Goal: Transaction & Acquisition: Purchase product/service

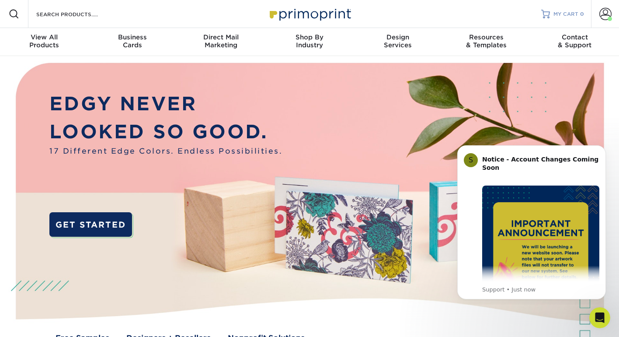
click at [572, 20] on link "MY CART 0" at bounding box center [562, 14] width 43 height 28
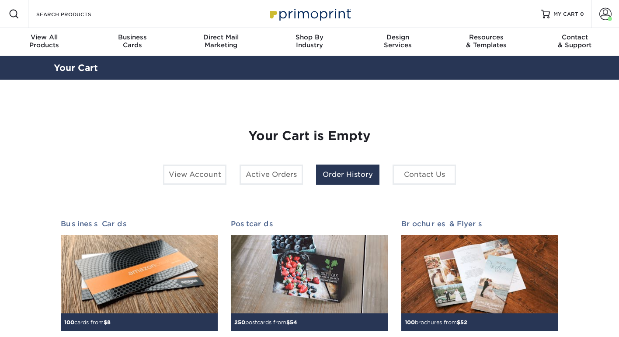
click at [347, 171] on link "Order History" at bounding box center [347, 174] width 63 height 20
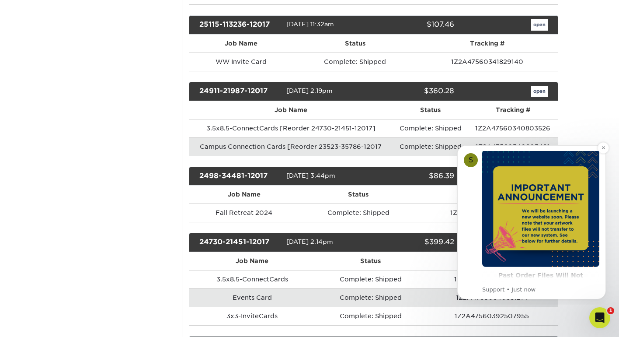
scroll to position [39, 0]
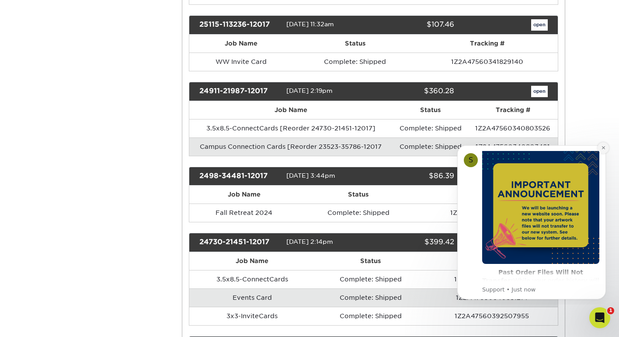
click at [601, 147] on icon "Dismiss notification" at bounding box center [603, 147] width 5 height 5
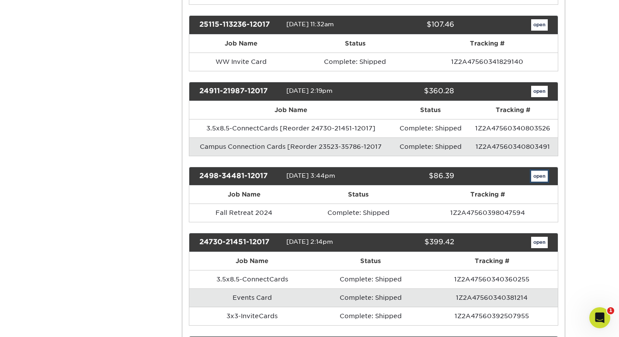
click at [535, 177] on link "open" at bounding box center [539, 176] width 17 height 11
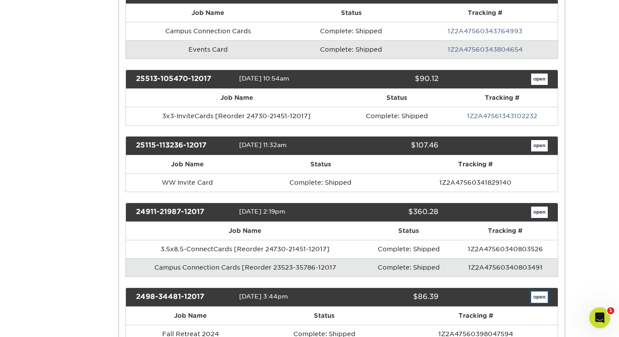
scroll to position [0, 0]
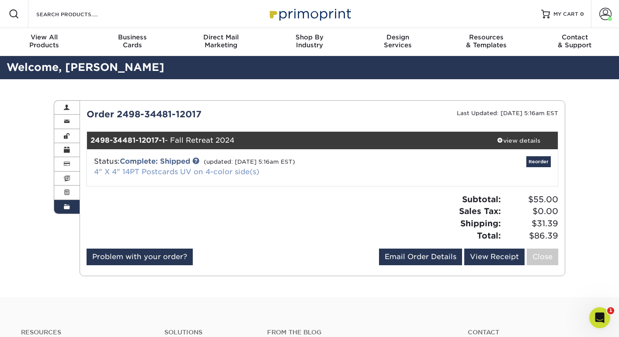
click at [173, 169] on link "4" X 4" 14PT Postcards UV on 4-color side(s)" at bounding box center [176, 171] width 165 height 8
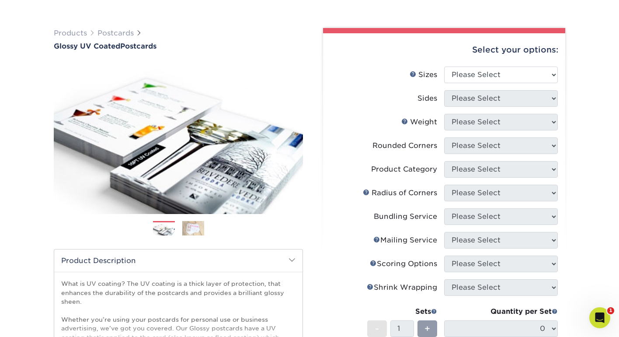
scroll to position [46, 0]
click at [493, 74] on select "Please Select 1.5" x 7" 2" x 4" 2" x 6" 2" x 7" 2" x 8" 2.12" x 5.5" 2.12" x 5.…" at bounding box center [501, 74] width 114 height 17
click at [470, 76] on select "Please Select 1.5" x 7" 2" x 4" 2" x 6" 2" x 7" 2" x 8" 2.12" x 5.5" 2.12" x 5.…" at bounding box center [501, 74] width 114 height 17
select select "4.00x4.00"
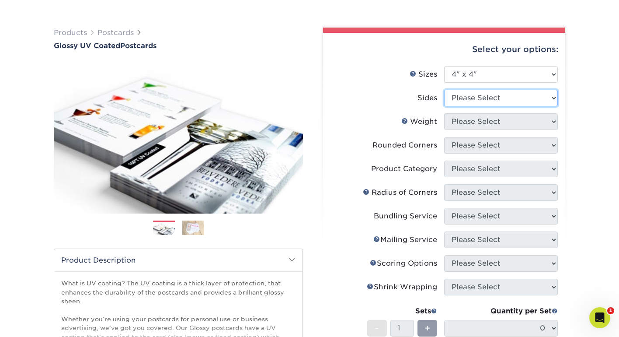
click at [460, 103] on select "Please Select Print Both Sides Print Front Only" at bounding box center [501, 98] width 114 height 17
select select "13abbda7-1d64-4f25-8bb2-c179b224825d"
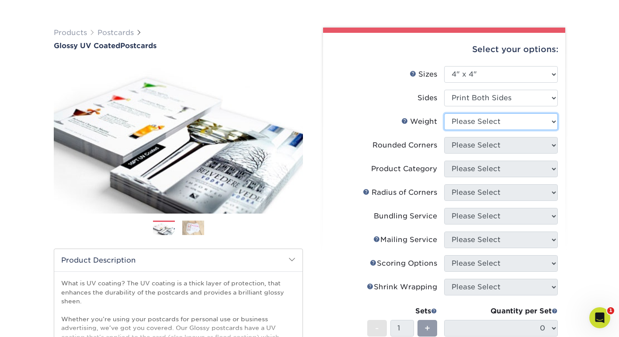
click at [465, 124] on select "Please Select 16PT 18PT C1S 14PT" at bounding box center [501, 121] width 114 height 17
select select "16PT"
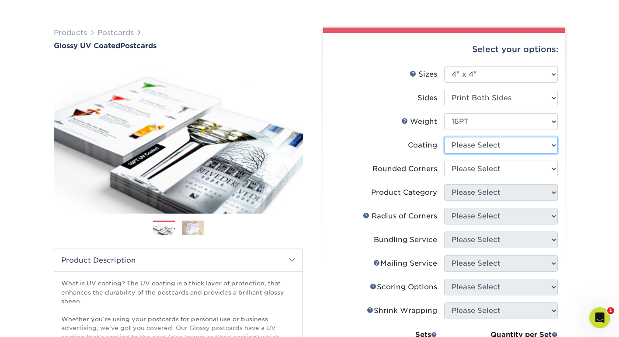
click at [450, 146] on select at bounding box center [501, 145] width 114 height 17
select select "1e8116af-acfc-44b1-83dc-8181aa338834"
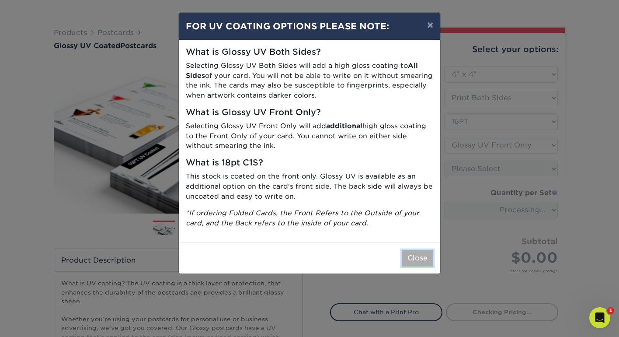
click at [422, 253] on button "Close" at bounding box center [417, 258] width 31 height 17
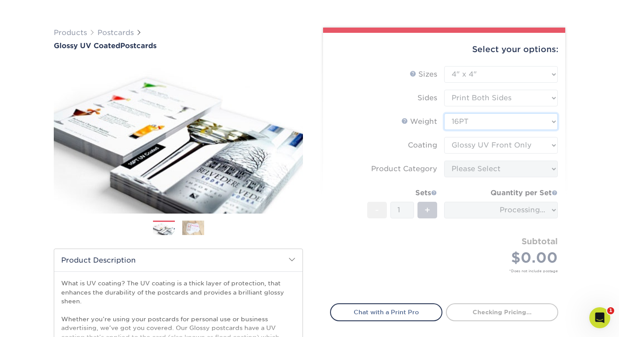
click at [464, 121] on select "Please Select 16PT 18PT C1S 14PT" at bounding box center [501, 121] width 114 height 17
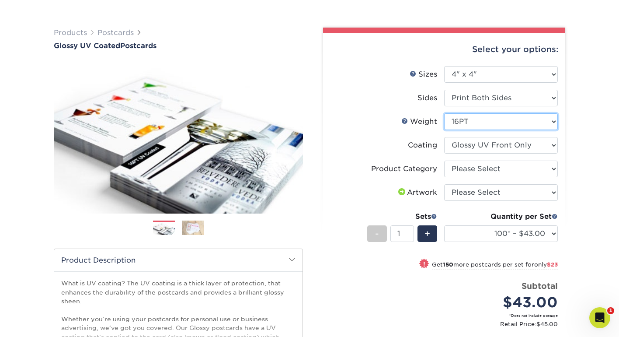
select select "18PTC1S"
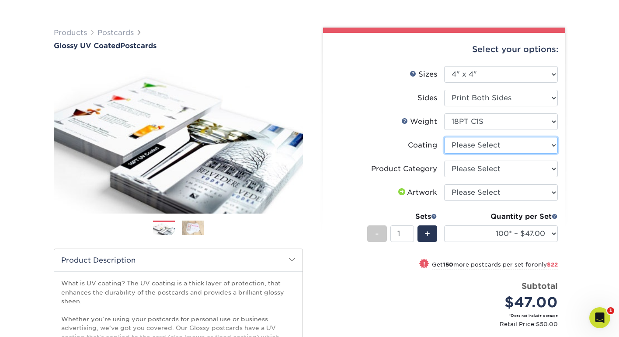
click at [467, 140] on select at bounding box center [501, 145] width 114 height 17
select select "1e8116af-acfc-44b1-83dc-8181aa338834"
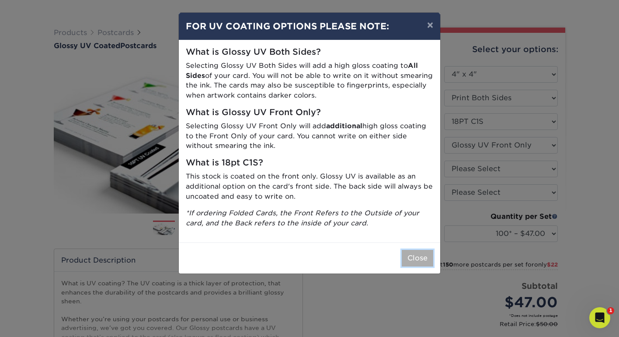
click at [414, 255] on button "Close" at bounding box center [417, 258] width 31 height 17
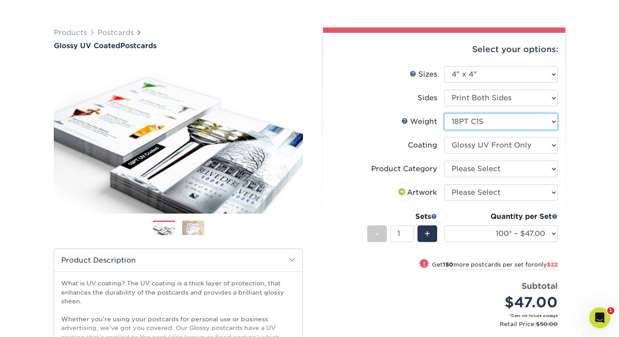
click at [483, 117] on select "Please Select 16PT 18PT C1S 14PT" at bounding box center [501, 121] width 114 height 17
select select "16PT"
select select
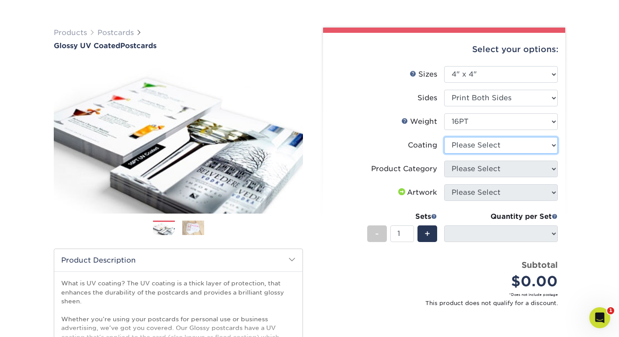
click at [478, 143] on select at bounding box center [501, 145] width 114 height 17
select select "1e8116af-acfc-44b1-83dc-8181aa338834"
select select "-1"
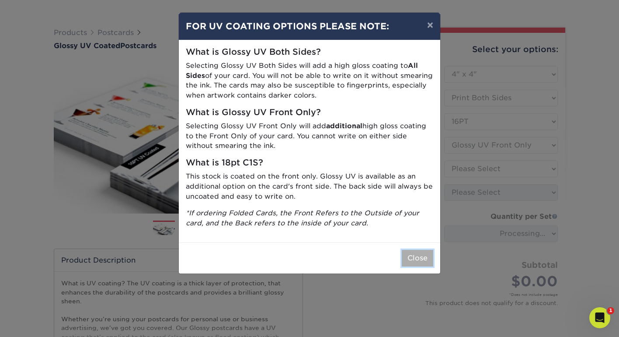
click at [414, 255] on button "Close" at bounding box center [417, 258] width 31 height 17
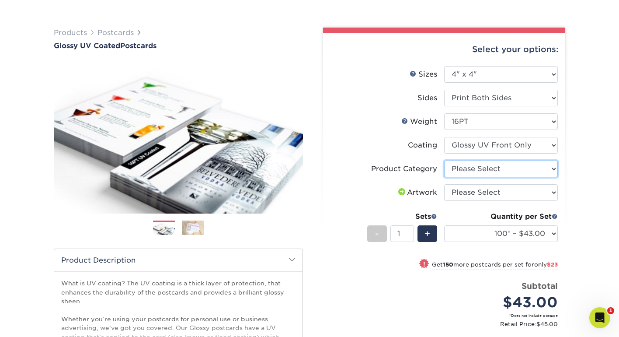
click at [459, 165] on select "Please Select Postcards" at bounding box center [501, 168] width 114 height 17
select select "9b7272e0-d6c8-4c3c-8e97-d3a1bcdab858"
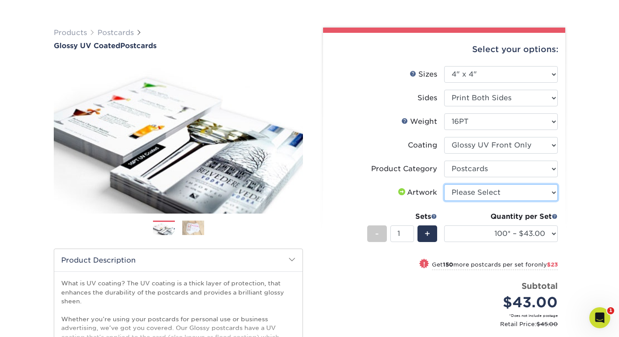
click at [459, 194] on select "Please Select I will upload files I need a design - $150" at bounding box center [501, 192] width 114 height 17
select select "upload"
click at [459, 242] on div "Quantity per Set 100* – $43.00 250* – $66.00 500 – $89.00 1000 – $102.00 2500 –…" at bounding box center [501, 231] width 114 height 41
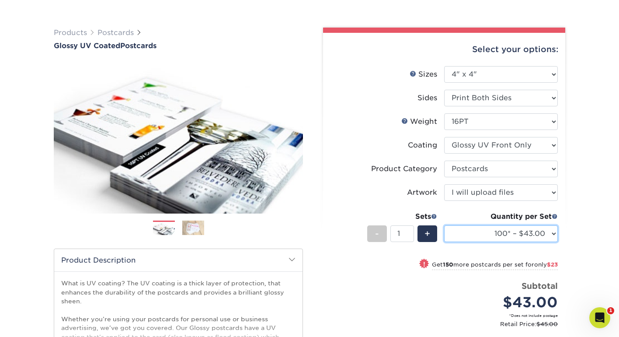
click at [554, 233] on select "100* – $43.00 250* – $66.00 500 – $89.00 1000 – $102.00 2500 – $165.00 5000 – $…" at bounding box center [501, 233] width 114 height 17
click at [538, 232] on select "100* – $43.00 250* – $66.00 500 – $89.00 1000 – $102.00 2500 – $165.00 5000 – $…" at bounding box center [501, 233] width 114 height 17
select select "1000 – $102.00"
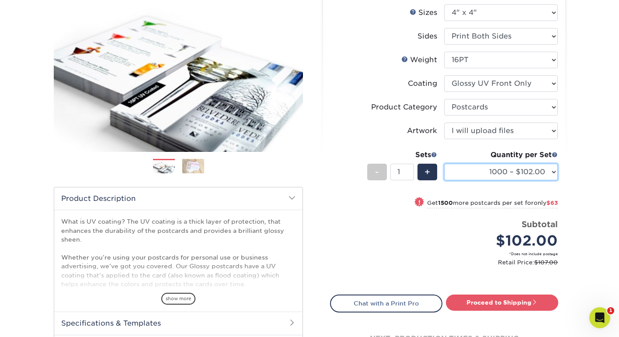
scroll to position [116, 0]
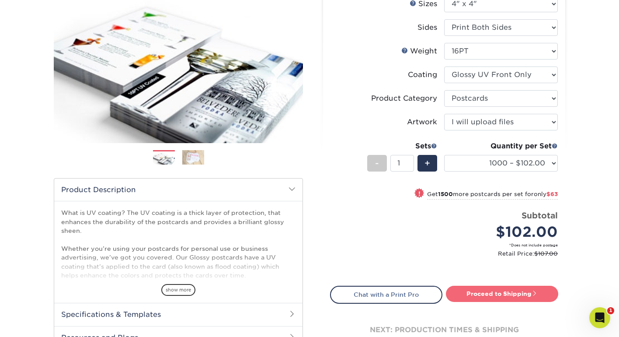
click at [523, 296] on link "Proceed to Shipping" at bounding box center [502, 294] width 112 height 16
type input "Set 1"
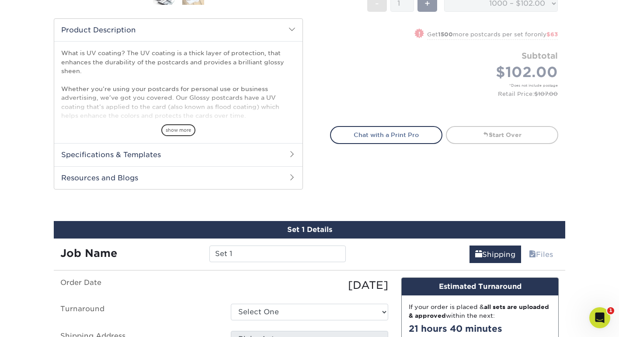
scroll to position [425, 0]
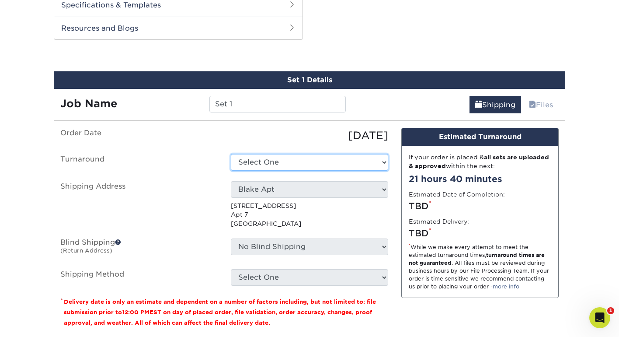
click at [275, 168] on select "Select One 2-4 Business Days 2 Day Next Business Day" at bounding box center [309, 162] width 157 height 17
select select "85b83a23-daf7-43ef-98ce-67cc174f87d6"
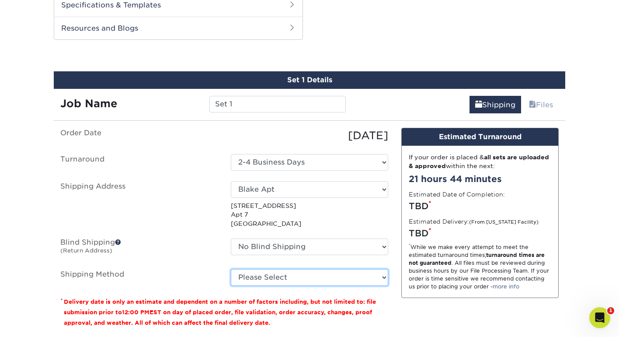
click at [278, 283] on select "Please Select Ground Shipping (+$35.94) 3 Day Shipping Service (+$41.24) 2 Day …" at bounding box center [309, 277] width 157 height 17
select select "03"
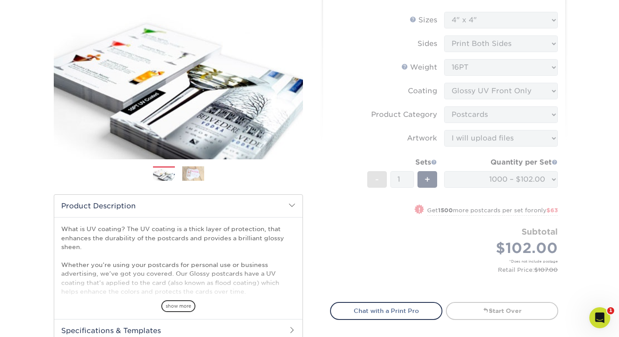
scroll to position [101, 0]
click at [464, 186] on form "Sizes Help Sizes Please Select 1.5" x 7" 2" x 4" 2" x 6" 2" x 7" 2" x 8" 2.12" …" at bounding box center [444, 151] width 228 height 280
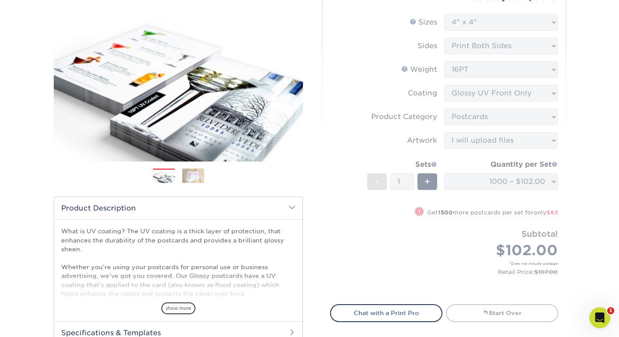
scroll to position [103, 0]
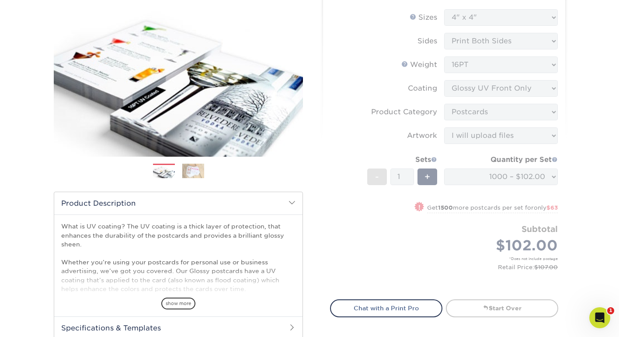
click at [377, 242] on form "Sizes Help Sizes Please Select 1.5" x 7" 2" x 4" 2" x 6" 2" x 7" 2" x 8" 2.12" …" at bounding box center [444, 149] width 228 height 280
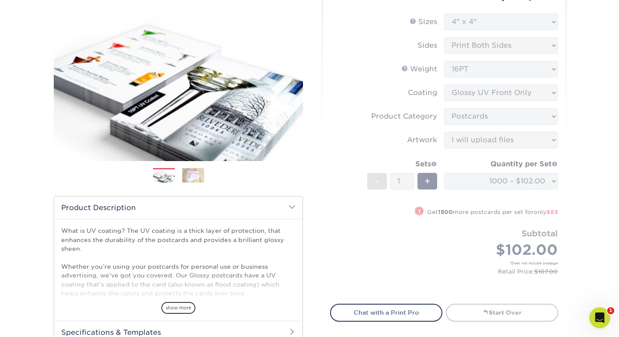
scroll to position [122, 0]
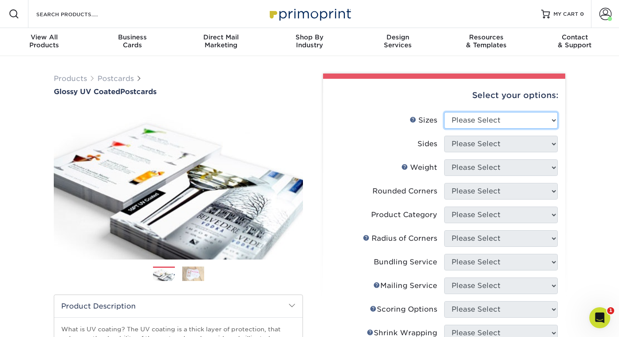
click at [485, 112] on select "Please Select 1.5" x 7" 2" x 4" 2" x 6" 2" x 7" 2" x 8" 2.12" x 5.5" 2.12" x 5.…" at bounding box center [501, 120] width 114 height 17
select select "4.00x4.00"
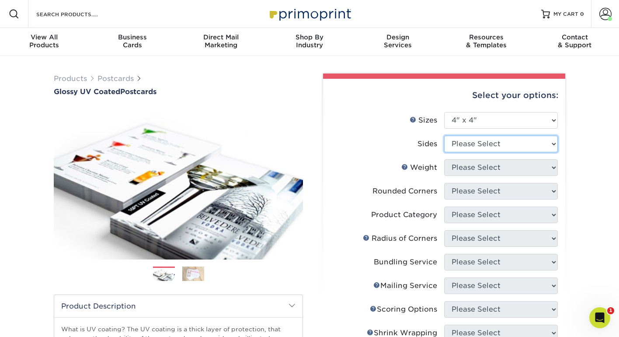
click at [461, 141] on select "Please Select Print Both Sides Print Front Only" at bounding box center [501, 144] width 114 height 17
select select "13abbda7-1d64-4f25-8bb2-c179b224825d"
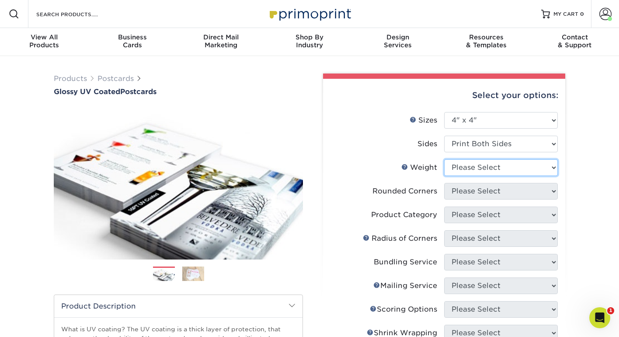
click at [464, 174] on select "Please Select 16PT 18PT C1S 14PT" at bounding box center [501, 167] width 114 height 17
select select "16PT"
click at [0, 0] on select at bounding box center [0, 0] width 0 height 0
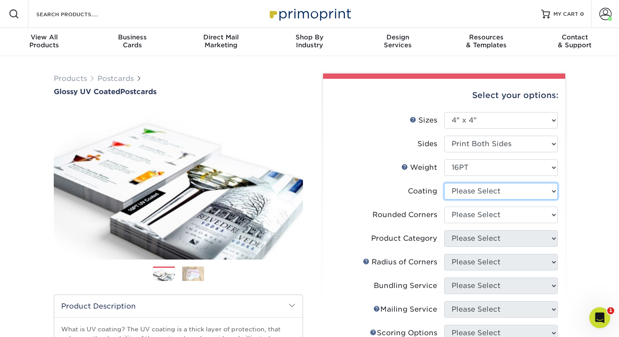
select select "1e8116af-acfc-44b1-83dc-8181aa338834"
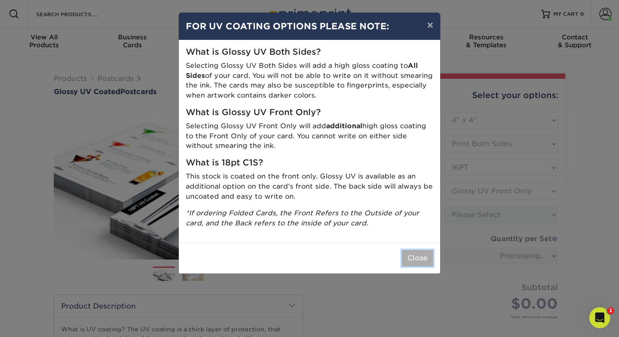
click at [412, 258] on button "Close" at bounding box center [417, 258] width 31 height 17
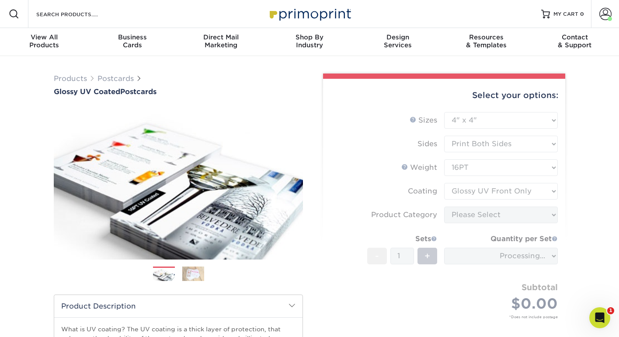
click at [466, 212] on form "Sizes Help Sizes Please Select 1.5" x 7" 2" x 4" 2" x 6" 2" x 7" 2" x 8" 2.12" …" at bounding box center [444, 225] width 228 height 227
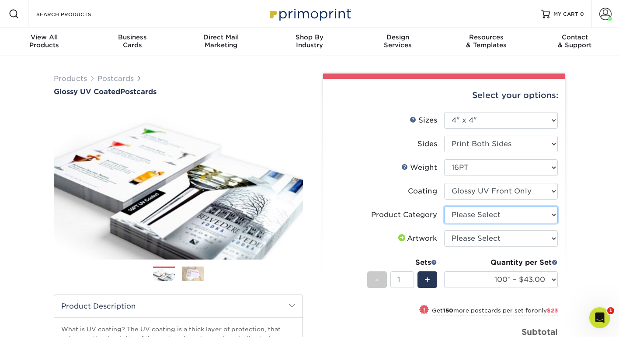
click at [466, 212] on select "Please Select Postcards" at bounding box center [501, 214] width 114 height 17
select select "9b7272e0-d6c8-4c3c-8e97-d3a1bcdab858"
click at [472, 247] on li "Artwork Please Select I will upload files I need a design - $150" at bounding box center [444, 242] width 227 height 24
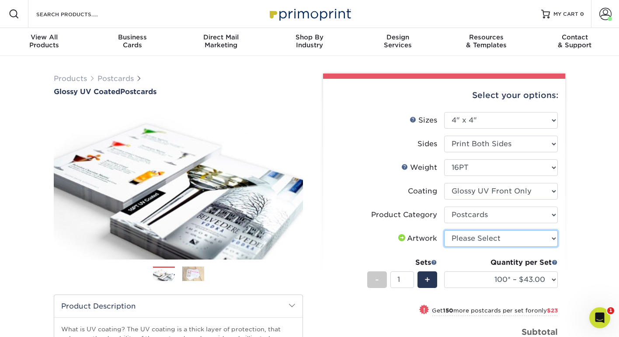
click at [472, 241] on select "Please Select I will upload files I need a design - $150" at bounding box center [501, 238] width 114 height 17
select select "upload"
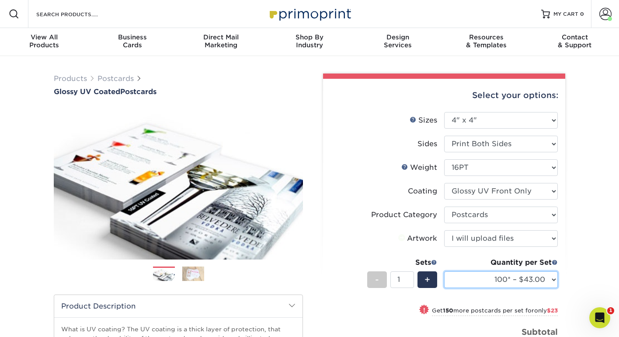
click at [496, 282] on select "100* – $43.00 250* – $66.00 500 – $89.00 1000 – $102.00 2500 – $165.00 5000 – $…" at bounding box center [501, 279] width 114 height 17
select select "500 – $89.00"
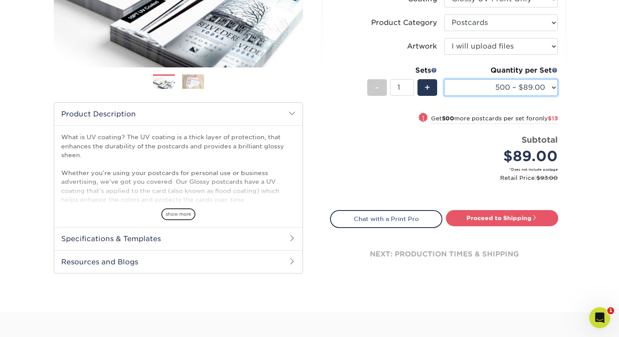
scroll to position [192, 0]
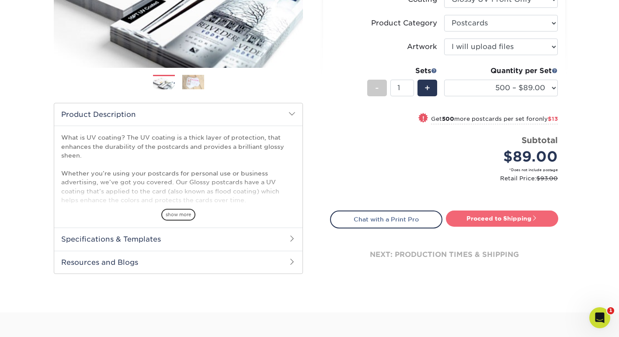
click at [491, 217] on link "Proceed to Shipping" at bounding box center [502, 218] width 112 height 16
type input "Set 1"
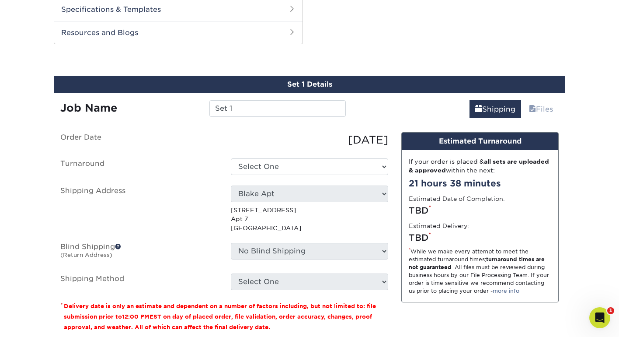
scroll to position [425, 0]
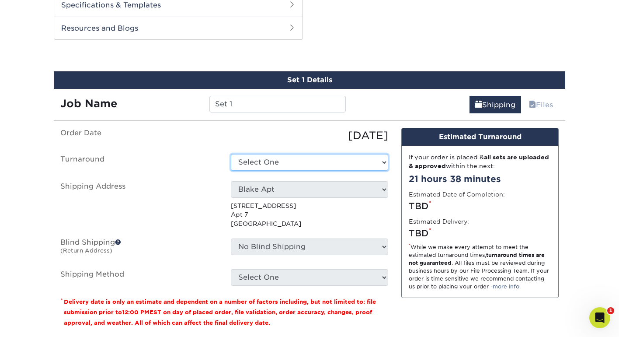
click at [264, 163] on select "Select One 2-4 Business Days 2 Day Next Business Day" at bounding box center [309, 162] width 157 height 17
select select "622f8a77-300b-4b9e-9f06-52d1d38b92f5"
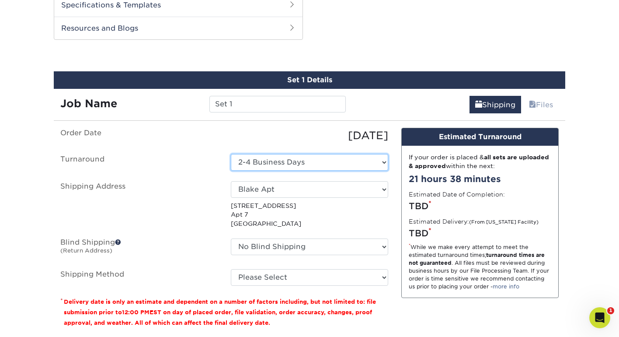
click at [270, 160] on select "Select One 2-4 Business Days 2 Day Next Business Day" at bounding box center [309, 162] width 157 height 17
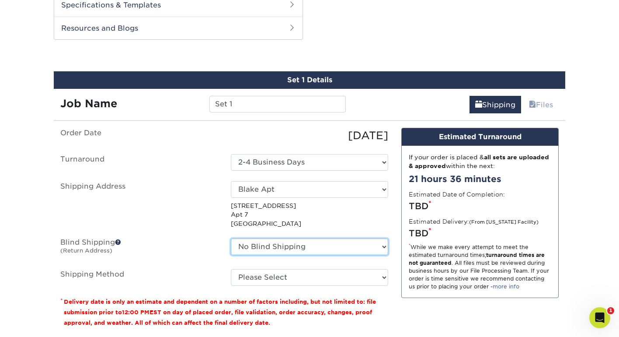
click at [259, 246] on select "No Blind Shipping Blake Apt + Add New Address" at bounding box center [309, 246] width 157 height 17
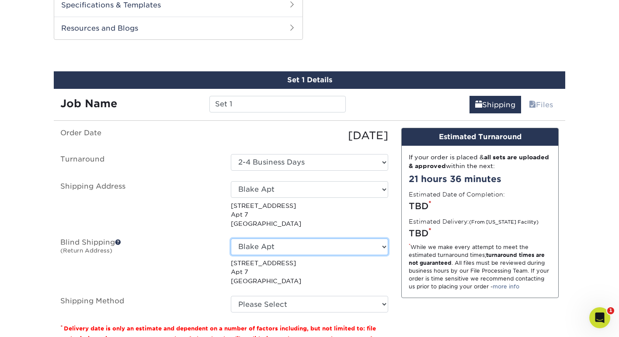
click at [257, 250] on select "No Blind Shipping Blake Apt + Add New Address" at bounding box center [309, 246] width 157 height 17
select select "-1"
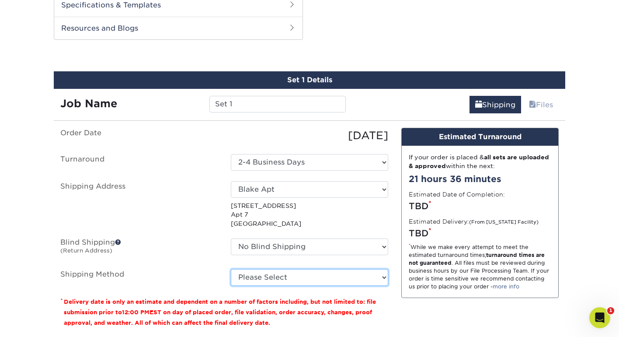
click at [263, 283] on select "Please Select Ground Shipping (+$35.15) 3 Day Shipping Service (+$40.12) 2 Day …" at bounding box center [309, 277] width 157 height 17
select select "03"
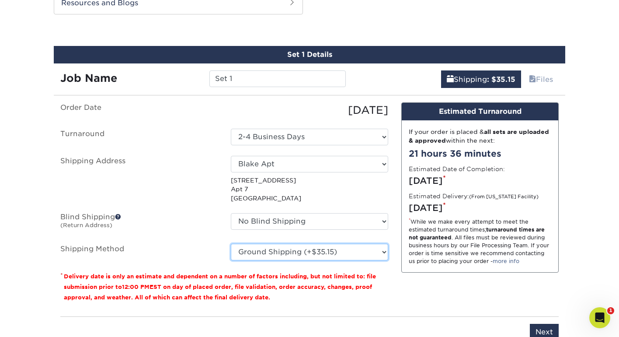
scroll to position [454, 0]
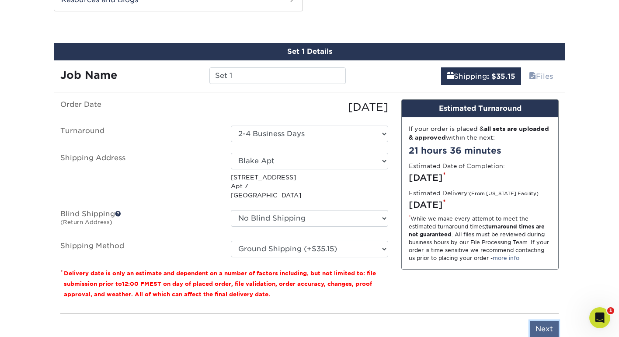
click at [542, 328] on input "Next" at bounding box center [544, 329] width 29 height 17
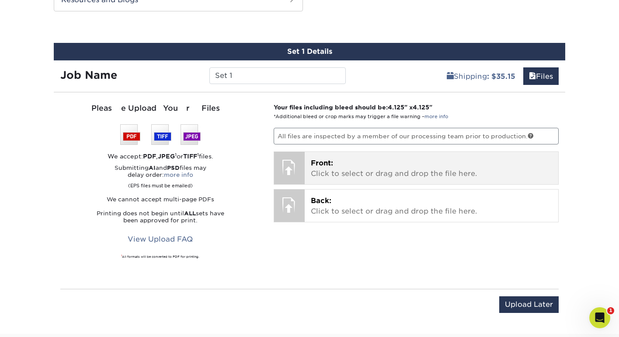
click at [291, 163] on div at bounding box center [289, 167] width 31 height 31
click at [339, 162] on p "Front: Click to select or drag and drop the file here." at bounding box center [432, 168] width 242 height 21
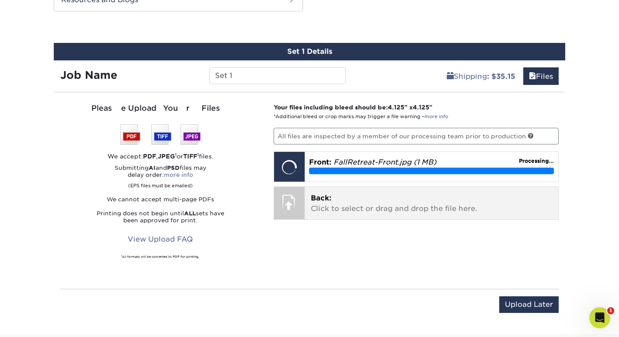
click at [301, 214] on div at bounding box center [289, 202] width 31 height 31
click at [343, 201] on p "Back: Click to select or drag and drop the file here." at bounding box center [432, 203] width 242 height 21
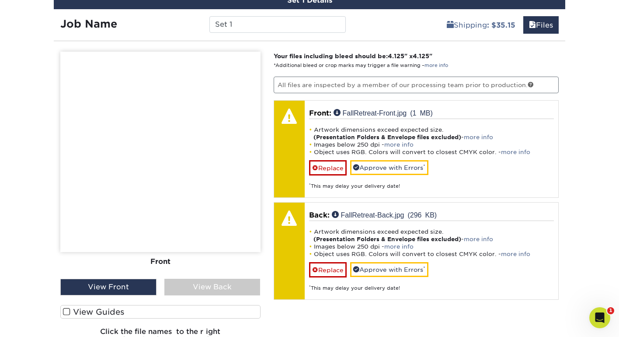
scroll to position [505, 0]
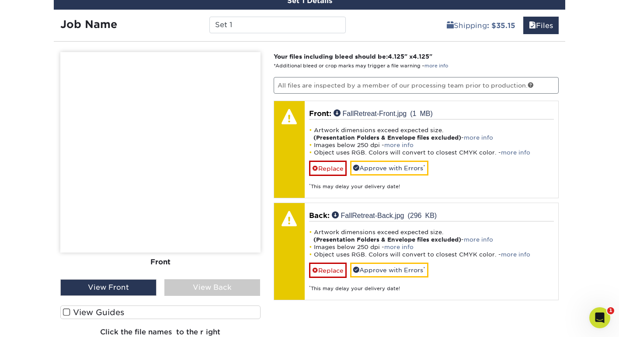
click at [213, 293] on div "View Back" at bounding box center [212, 287] width 96 height 17
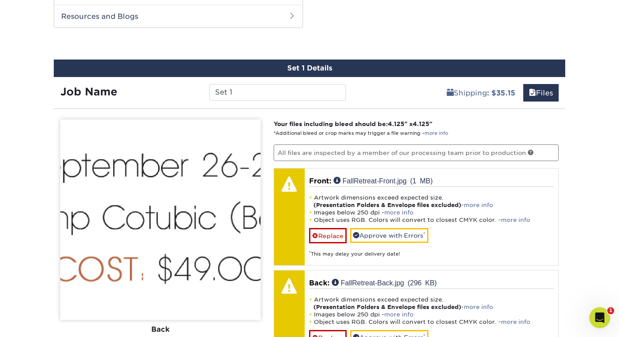
scroll to position [435, 0]
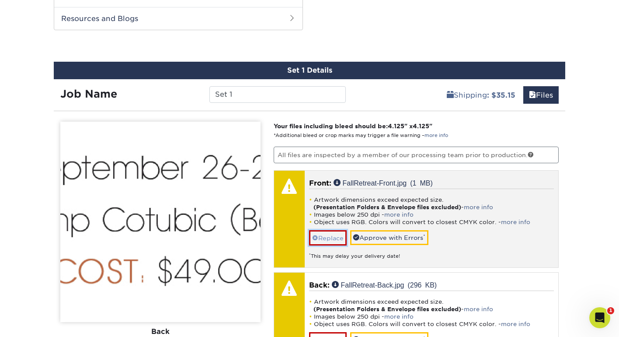
click at [321, 240] on link "Replace" at bounding box center [328, 237] width 38 height 15
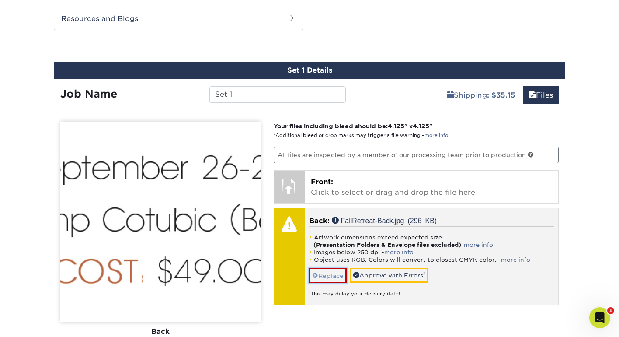
click at [318, 272] on link "Replace" at bounding box center [328, 275] width 38 height 15
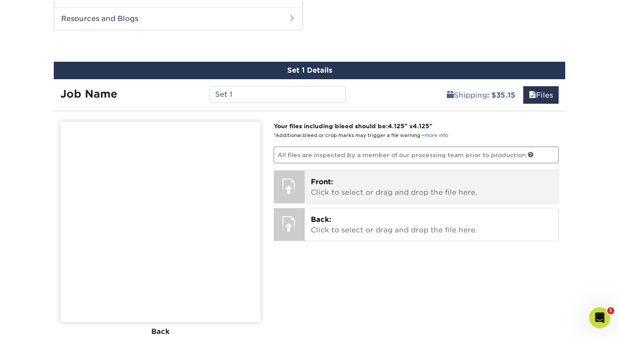
click at [300, 189] on div at bounding box center [289, 186] width 31 height 31
click at [301, 188] on div at bounding box center [289, 186] width 31 height 31
click at [326, 185] on span "Front:" at bounding box center [322, 182] width 22 height 8
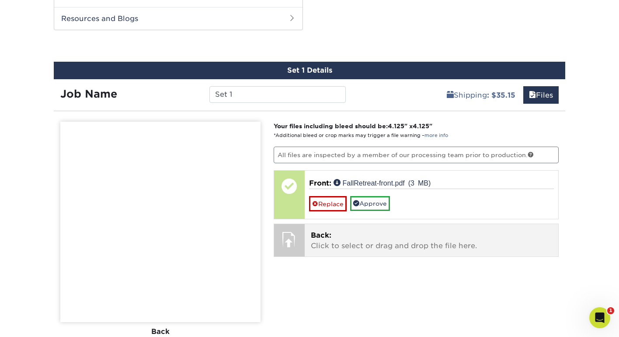
click at [329, 230] on div "Back: Click to select or drag and drop the file here. Choose file FallRetreat-B…" at bounding box center [432, 240] width 254 height 32
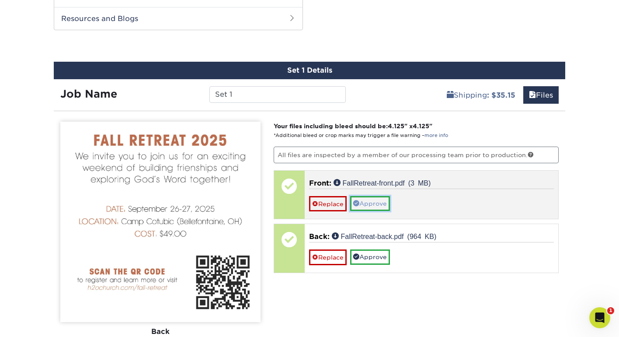
click at [381, 206] on link "Approve" at bounding box center [370, 203] width 40 height 15
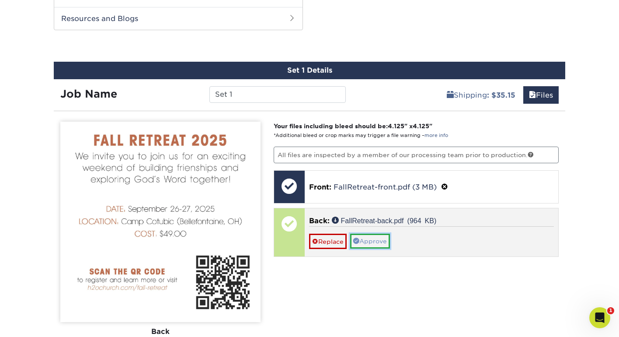
click at [373, 242] on link "Approve" at bounding box center [370, 241] width 40 height 15
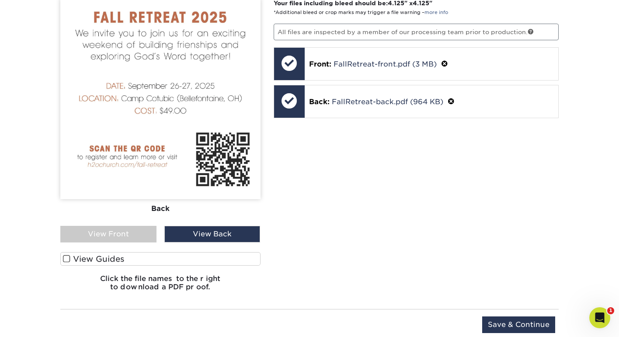
scroll to position [560, 0]
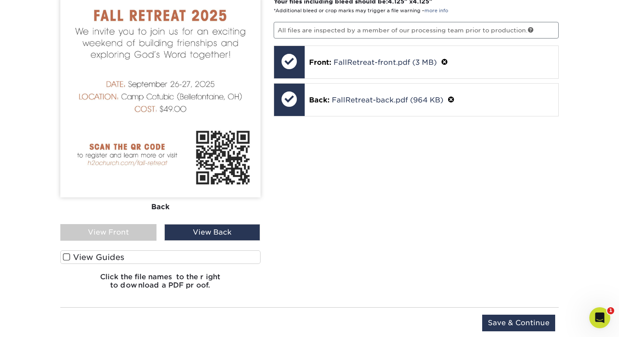
click at [103, 236] on div "View Front" at bounding box center [108, 232] width 96 height 17
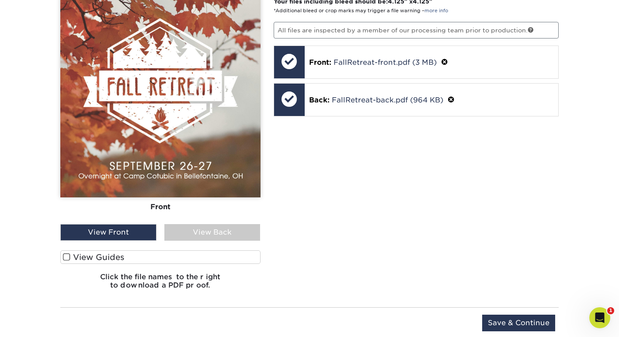
click at [199, 227] on div "View Back" at bounding box center [212, 232] width 96 height 17
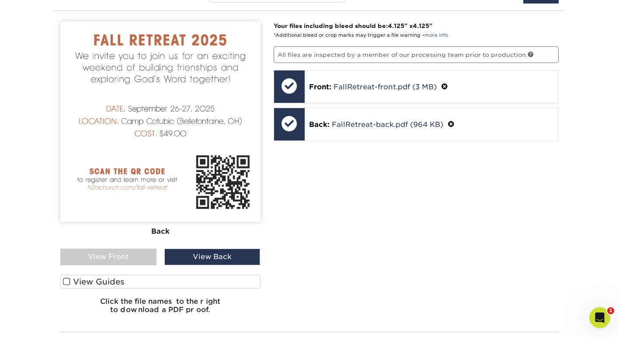
scroll to position [521, 0]
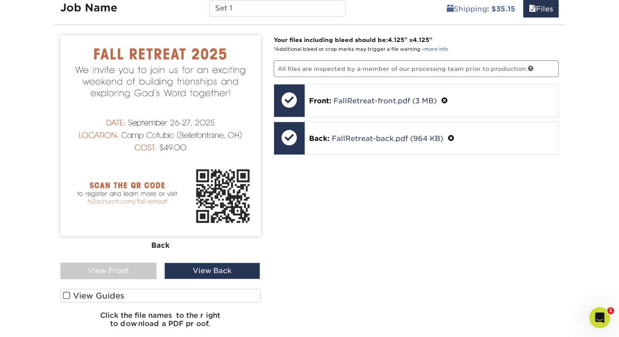
click at [116, 265] on div "View Front" at bounding box center [108, 270] width 96 height 17
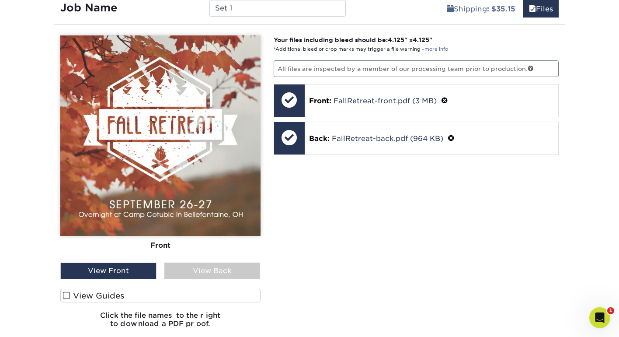
click at [66, 295] on span at bounding box center [66, 295] width 7 height 8
click at [0, 0] on input "View Guides" at bounding box center [0, 0] width 0 height 0
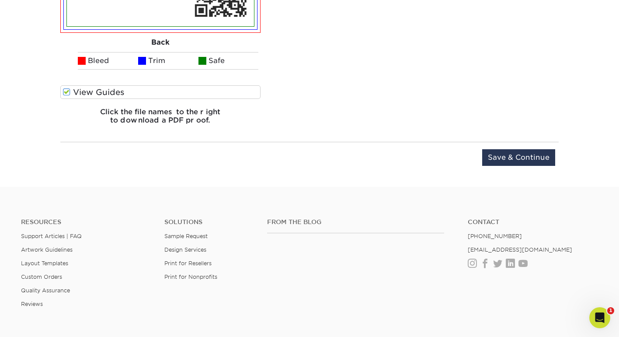
scroll to position [941, 0]
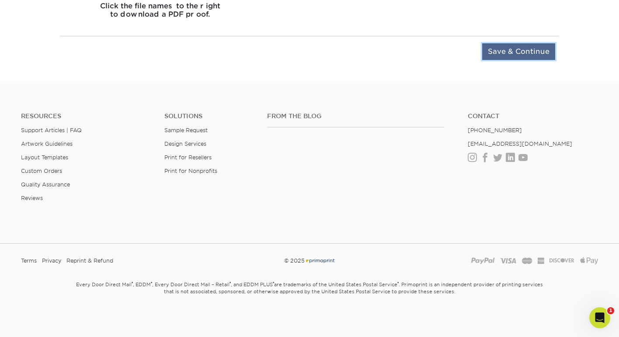
click at [492, 51] on input "Save & Continue" at bounding box center [518, 51] width 73 height 17
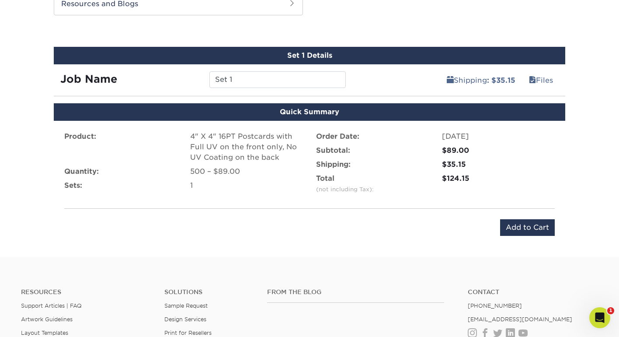
scroll to position [447, 0]
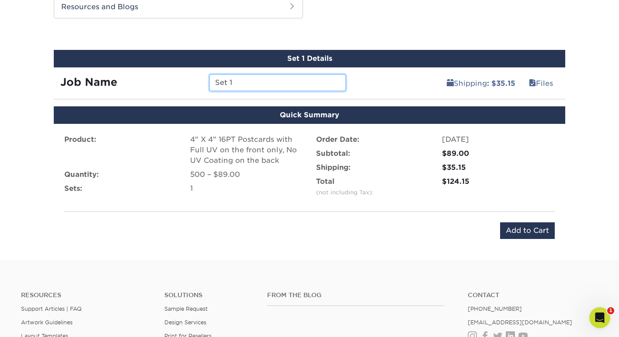
click at [295, 78] on input "Set 1" at bounding box center [277, 82] width 136 height 17
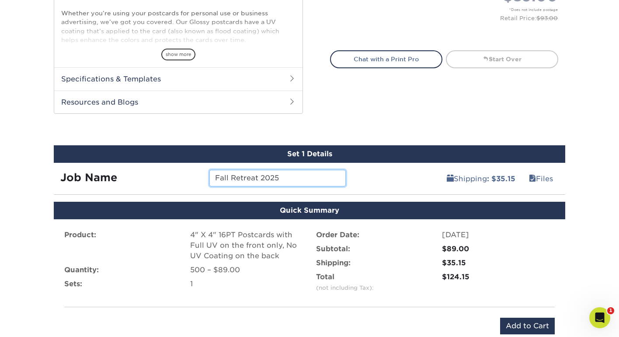
scroll to position [351, 0]
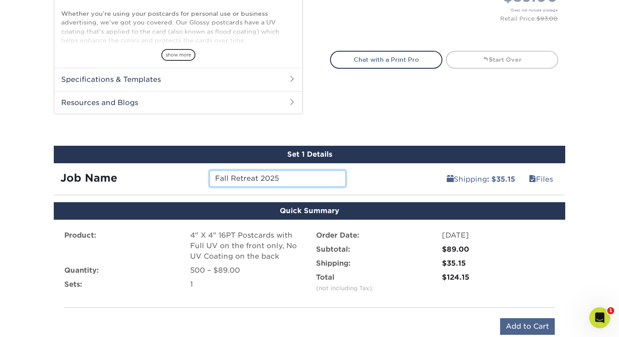
type input "Fall Retreat 2025"
click at [507, 324] on input "Add to Cart" at bounding box center [527, 326] width 55 height 17
